Goal: Task Accomplishment & Management: Manage account settings

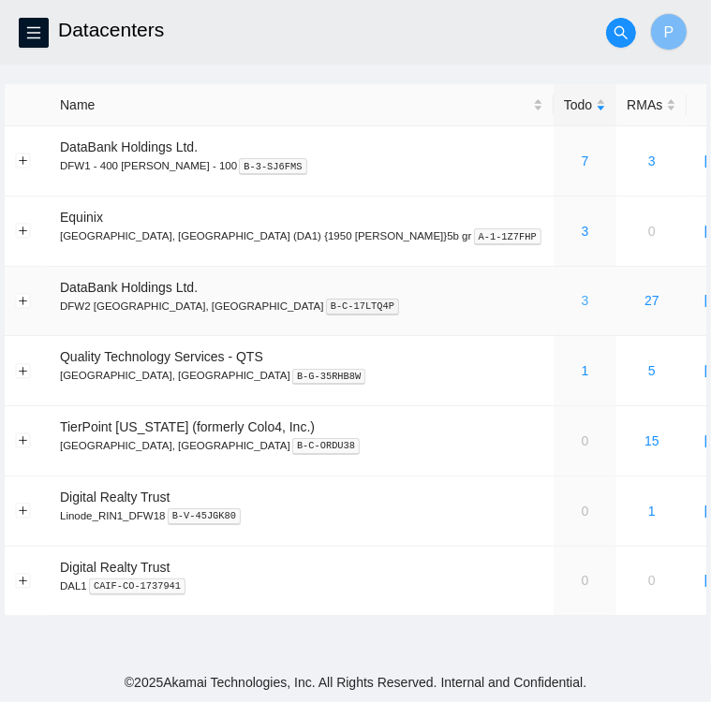
click at [581, 299] on link "3" at bounding box center [584, 300] width 7 height 15
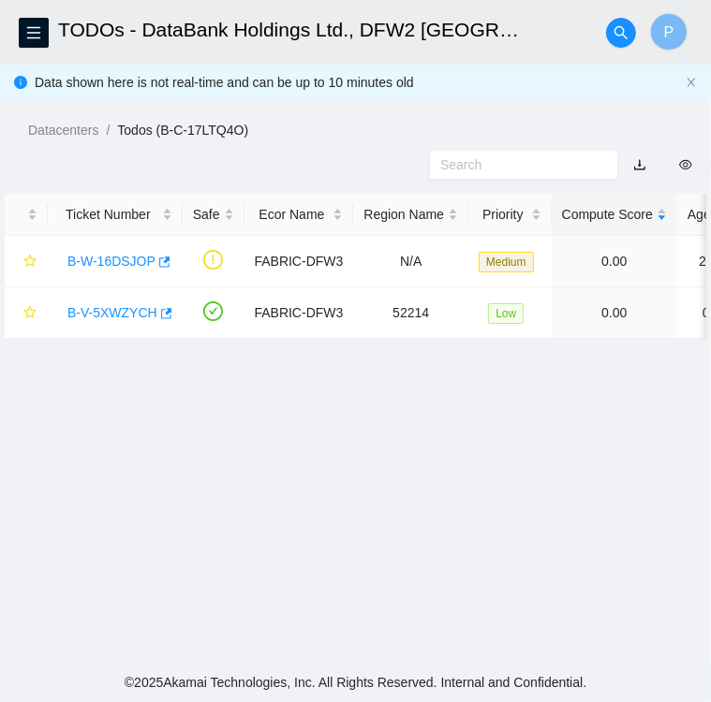
click at [354, 432] on main "TODOs - DataBank Holdings Ltd., DFW2 Richardson, TX P Data shown here is not re…" at bounding box center [355, 331] width 711 height 663
